Goal: Find specific page/section: Find specific page/section

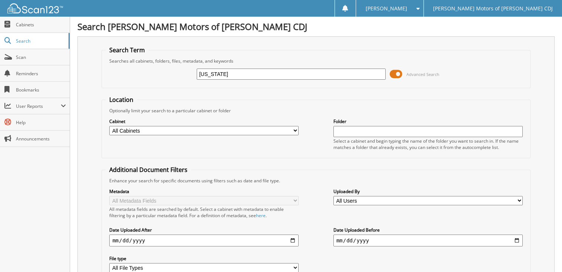
type input "[US_STATE]"
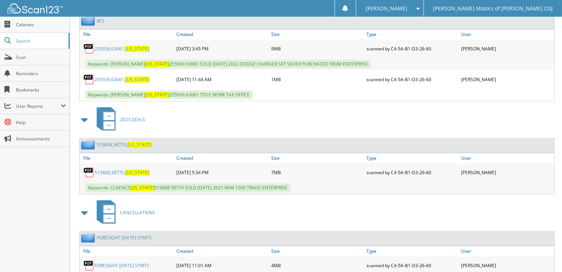
scroll to position [704, 0]
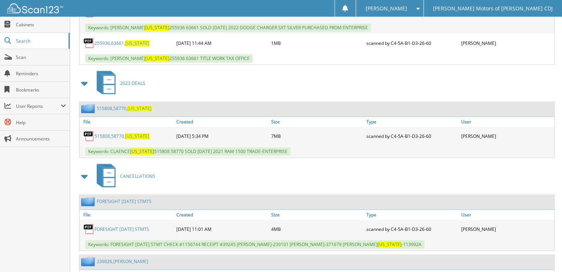
click at [134, 133] on span "[US_STATE]" at bounding box center [137, 136] width 24 height 6
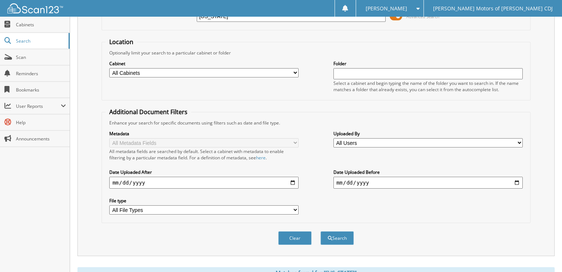
scroll to position [0, 0]
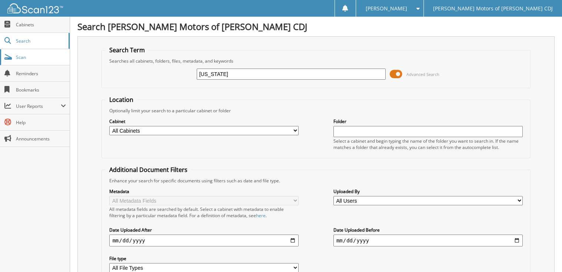
drag, startPoint x: 244, startPoint y: 73, endPoint x: 49, endPoint y: 49, distance: 196.4
type input "BECHNER"
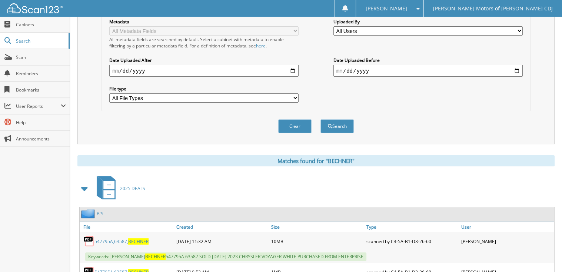
scroll to position [205, 0]
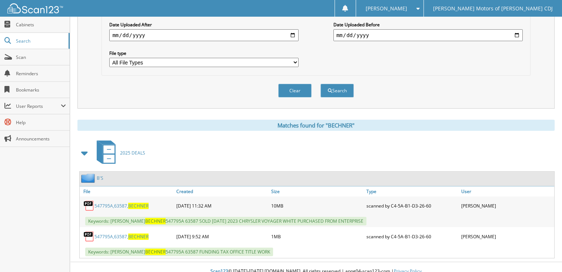
click at [127, 203] on link "547795A,63587, BECHNER" at bounding box center [122, 206] width 54 height 6
